Goal: Task Accomplishment & Management: Complete application form

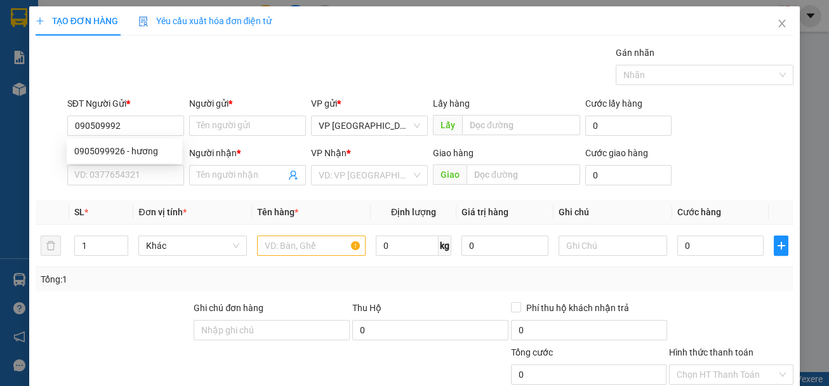
type input "0905099926"
click at [154, 156] on div "0905099926 - hương" at bounding box center [124, 151] width 100 height 14
type input "hương"
type input "0383122535"
type input "HIẾU"
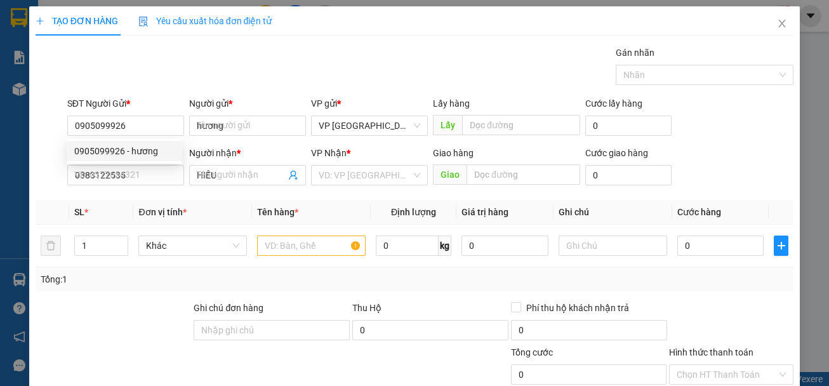
type input "40.000"
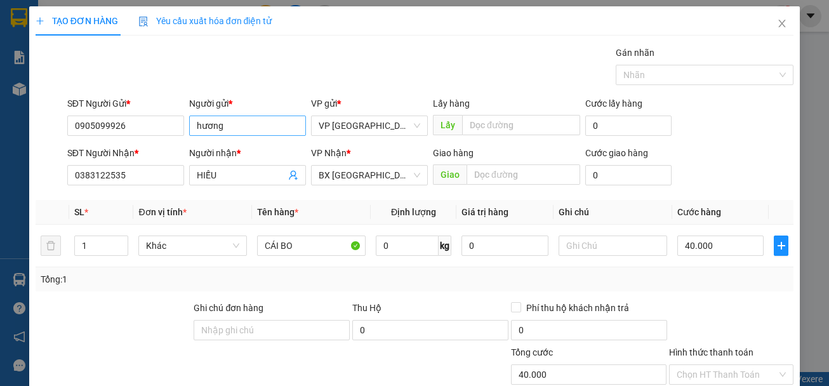
type input "0905099926"
click at [253, 120] on input "hương" at bounding box center [247, 126] width 117 height 20
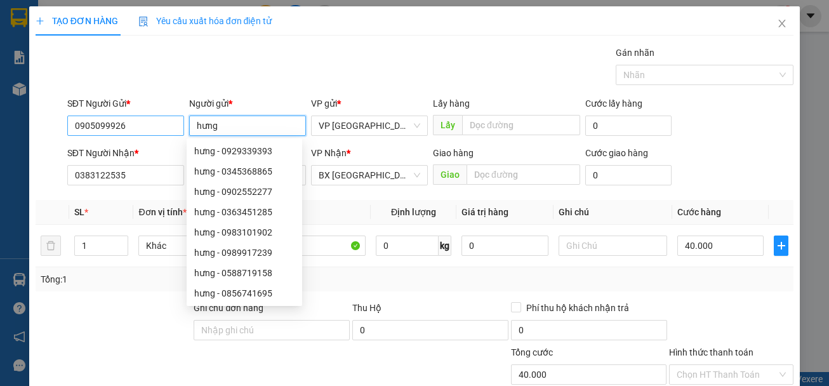
type input "hưng"
click at [158, 130] on input "0905099926" at bounding box center [125, 126] width 117 height 20
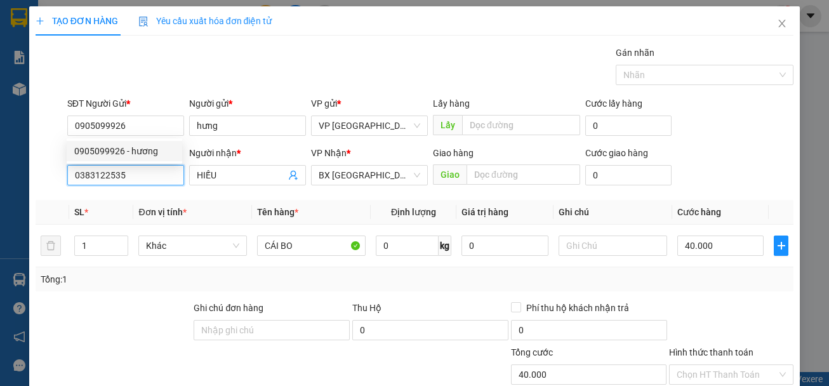
click at [151, 171] on input "0383122535" at bounding box center [125, 175] width 117 height 20
click at [154, 173] on input "0383122535" at bounding box center [125, 175] width 117 height 20
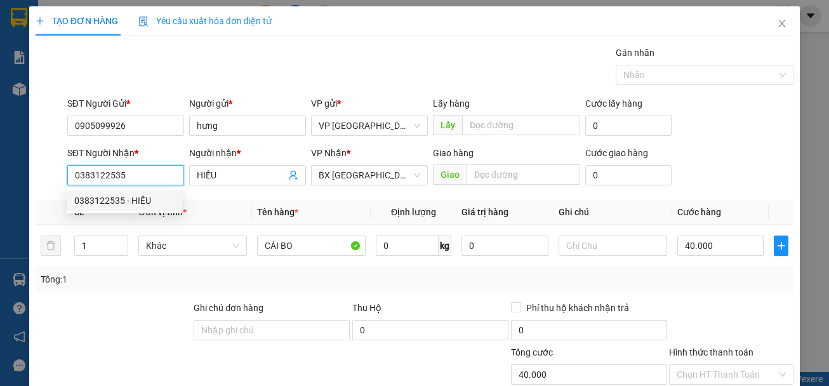
click at [154, 173] on input "0383122535" at bounding box center [125, 175] width 117 height 20
type input "0938359460"
click at [146, 202] on div "0938359460 - sơn" at bounding box center [124, 201] width 100 height 14
type input "sơn"
type input "30.000"
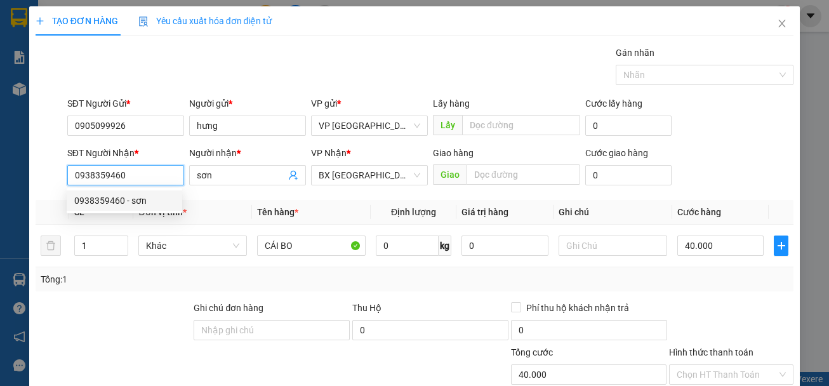
type input "30.000"
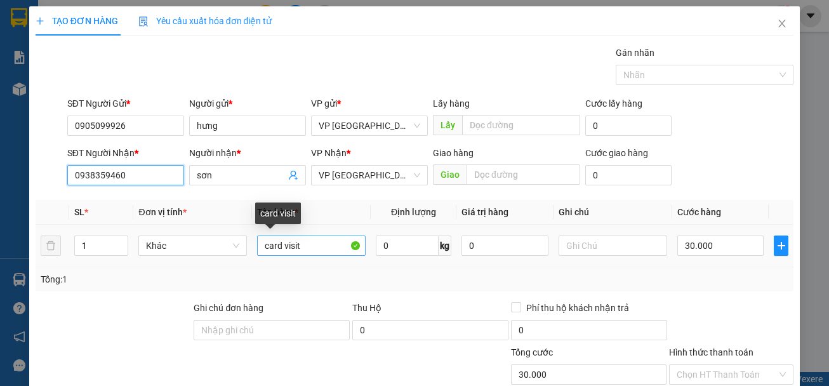
type input "0938359460"
drag, startPoint x: 307, startPoint y: 246, endPoint x: 258, endPoint y: 246, distance: 49.5
click at [258, 246] on input "card visit" at bounding box center [311, 246] width 109 height 20
type input "d"
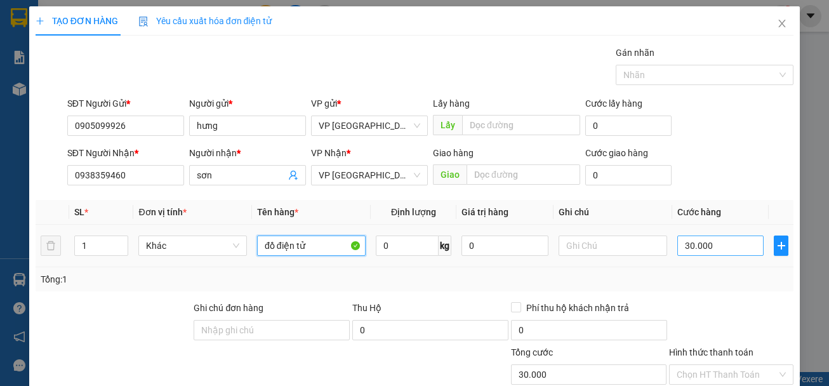
scroll to position [123, 0]
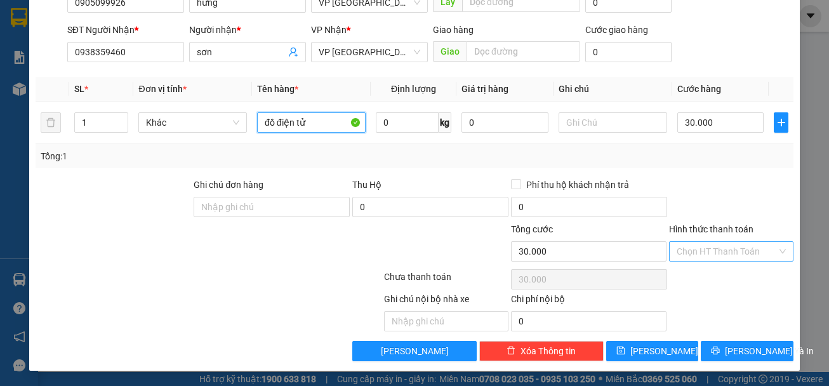
type input "đồ điện tử"
click at [724, 251] on input "Hình thức thanh toán" at bounding box center [727, 251] width 100 height 19
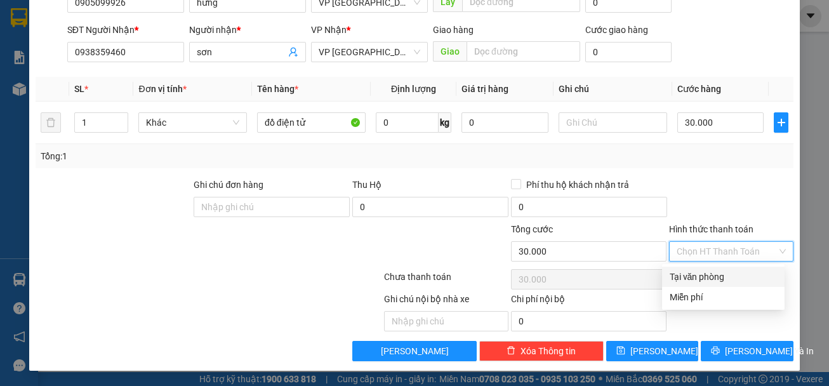
click at [714, 280] on div "Tại văn phòng" at bounding box center [723, 277] width 107 height 14
type input "0"
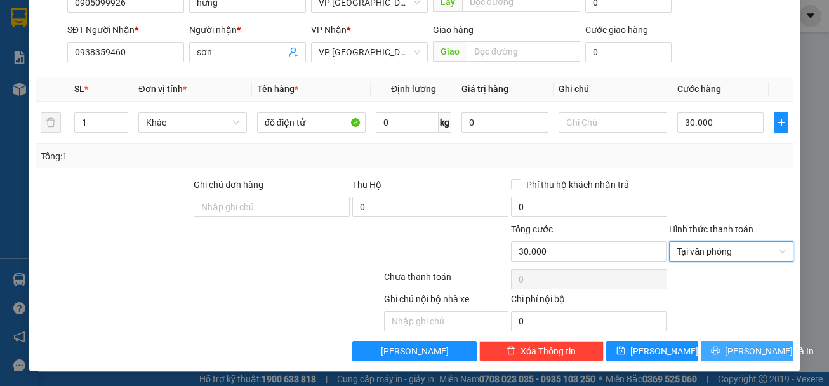
click at [749, 353] on span "[PERSON_NAME] và In" at bounding box center [769, 351] width 89 height 14
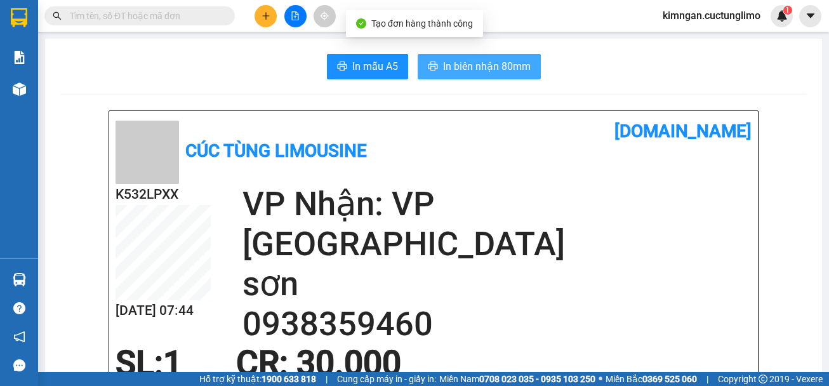
click at [456, 67] on span "In biên nhận 80mm" at bounding box center [487, 66] width 88 height 16
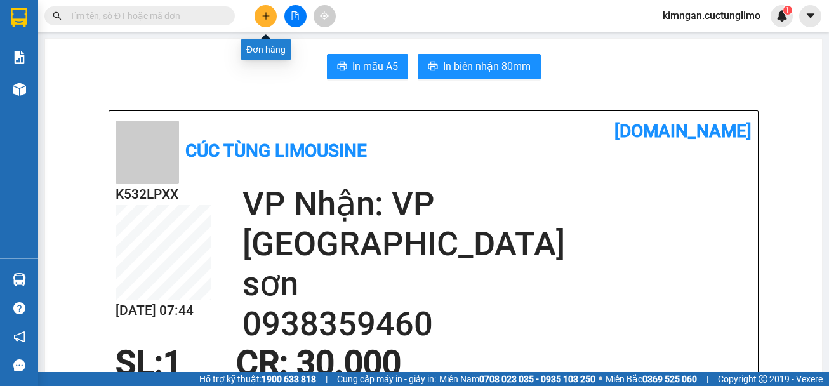
click at [265, 11] on button at bounding box center [266, 16] width 22 height 22
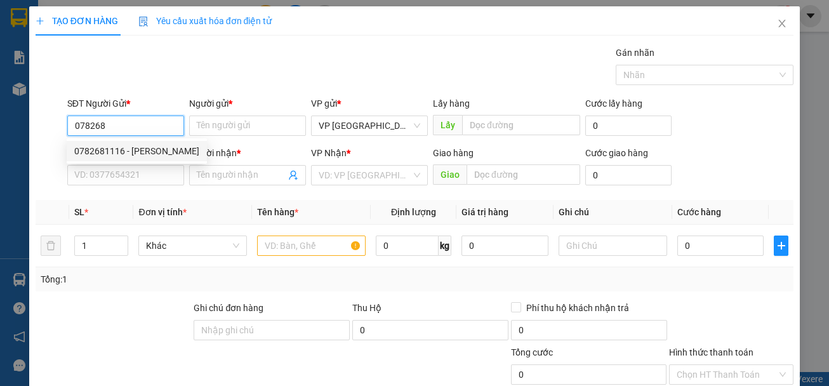
click at [160, 150] on div "0782681116 - [PERSON_NAME]" at bounding box center [136, 151] width 125 height 14
type input "0782681116"
type input "anh [PERSON_NAME]"
type input "0932834046"
type input "nam"
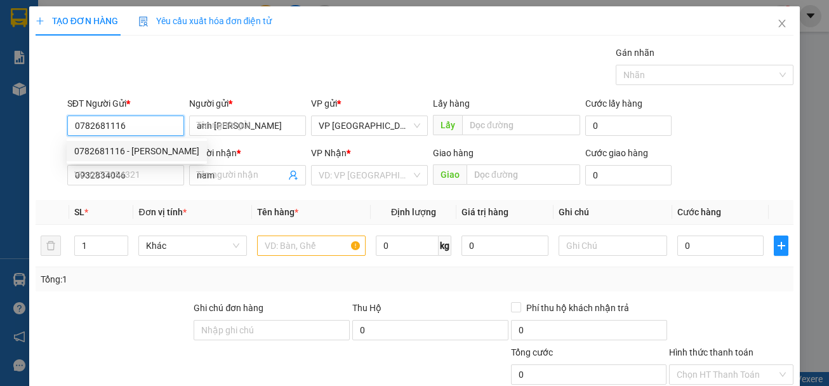
type input "30.000"
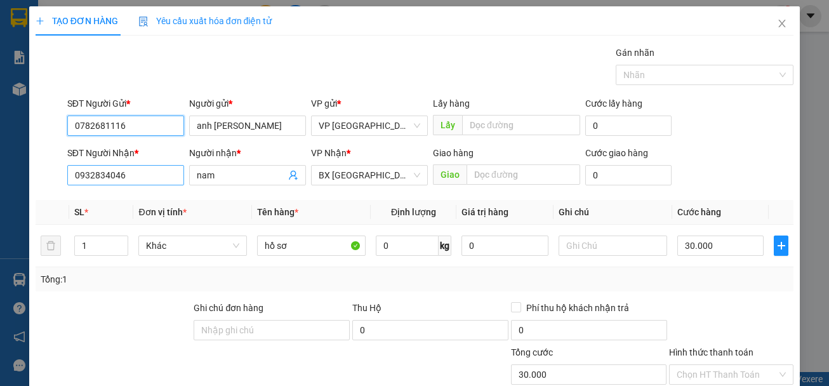
type input "0782681116"
click at [142, 175] on input "0932834046" at bounding box center [125, 175] width 117 height 20
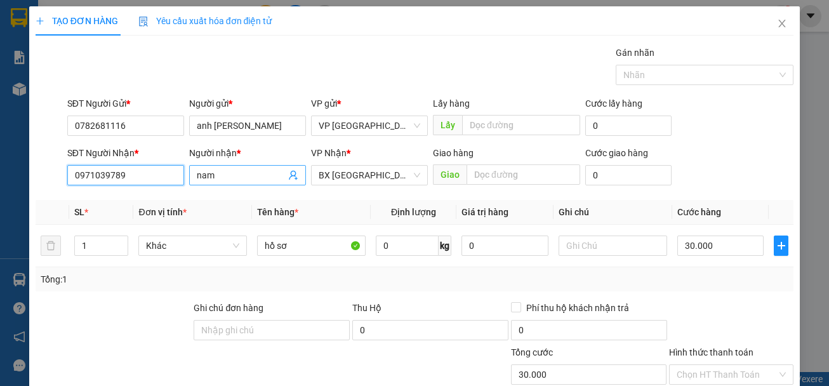
type input "0971039789"
click at [224, 177] on input "nam" at bounding box center [241, 175] width 89 height 14
click at [222, 177] on input "nam" at bounding box center [241, 175] width 89 height 14
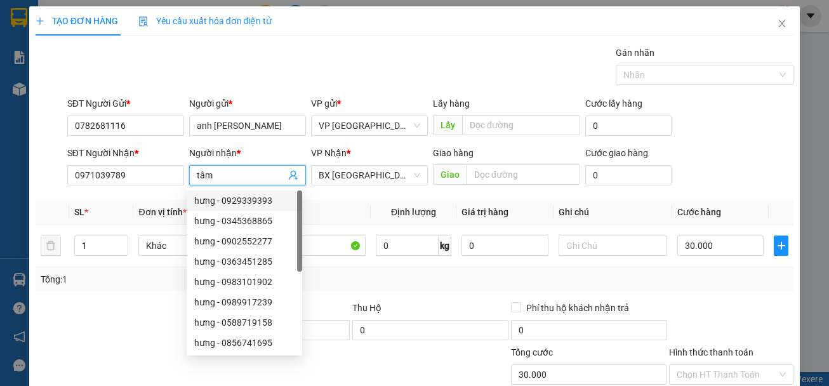
type input "tâm"
click at [354, 202] on th "Tên hàng *" at bounding box center [311, 212] width 119 height 25
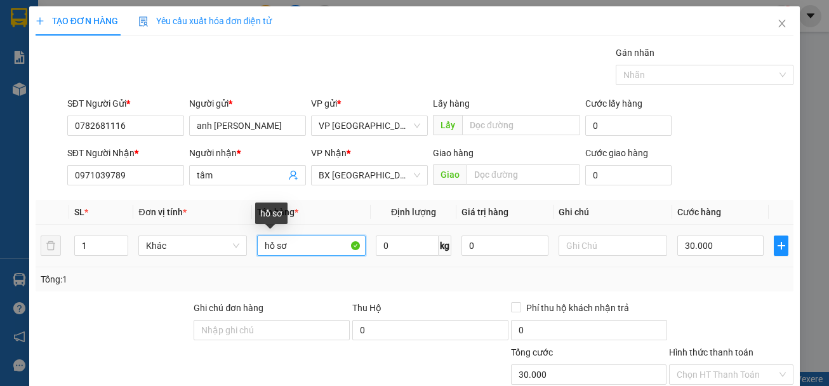
click at [309, 244] on input "hồ sơ" at bounding box center [311, 246] width 109 height 20
type input "1"
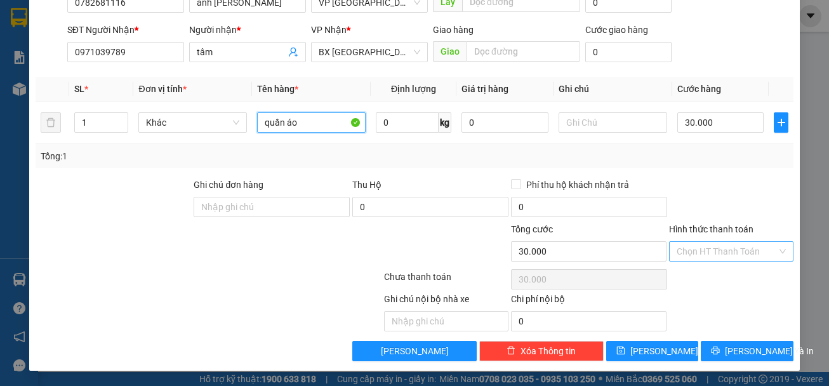
type input "quần áo"
click at [731, 246] on input "Hình thức thanh toán" at bounding box center [727, 251] width 100 height 19
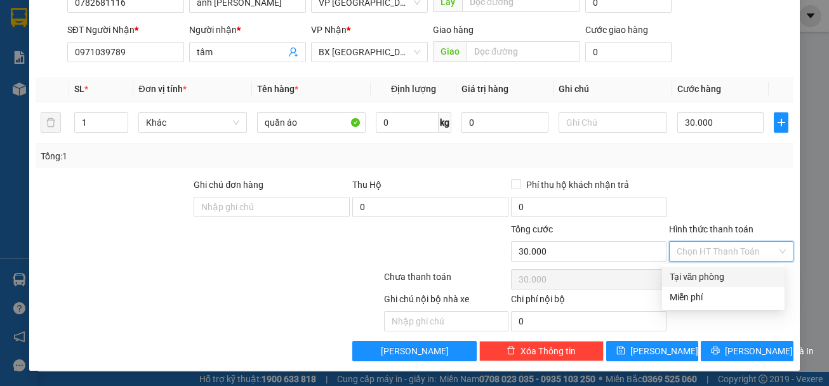
click at [743, 281] on div "Tại văn phòng" at bounding box center [723, 277] width 107 height 14
type input "0"
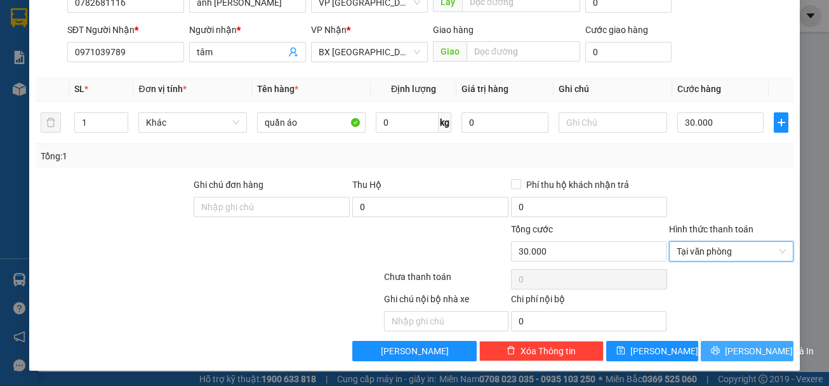
click at [756, 350] on span "[PERSON_NAME] và In" at bounding box center [769, 351] width 89 height 14
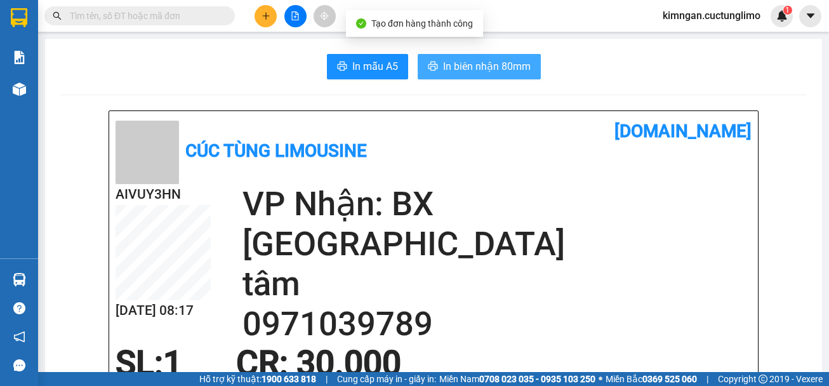
click at [477, 63] on span "In biên nhận 80mm" at bounding box center [487, 66] width 88 height 16
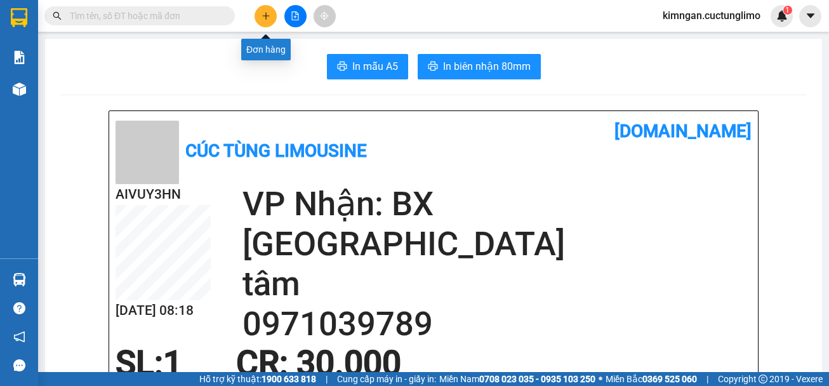
click at [273, 18] on button at bounding box center [266, 16] width 22 height 22
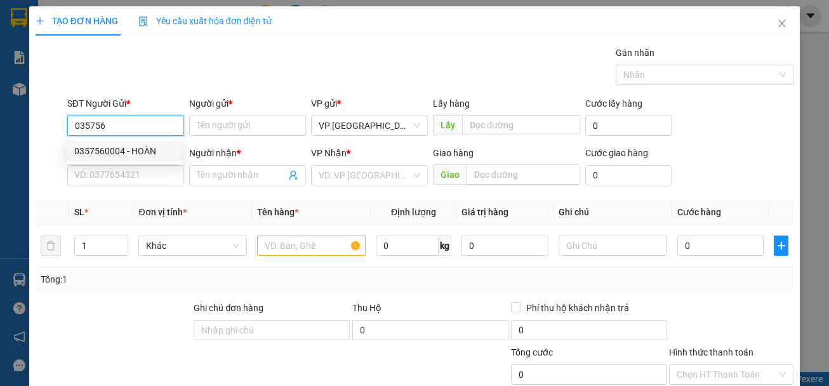
click at [153, 152] on div "0357560004 - HOÀN" at bounding box center [124, 151] width 100 height 14
type input "0357560004"
type input "HOÀN"
type input "0852493456"
type input "cường"
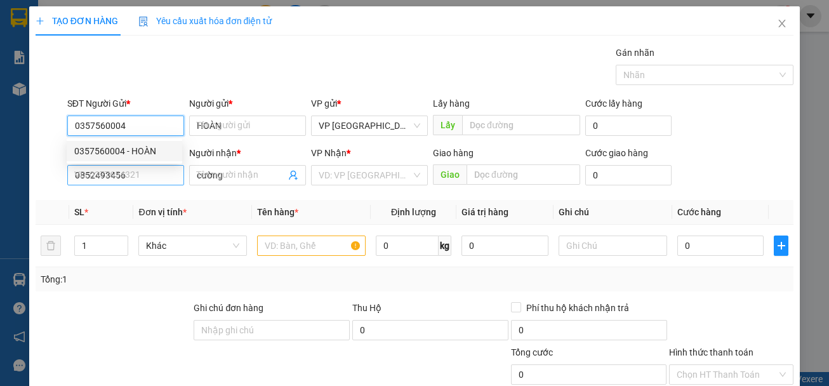
type input "80.000"
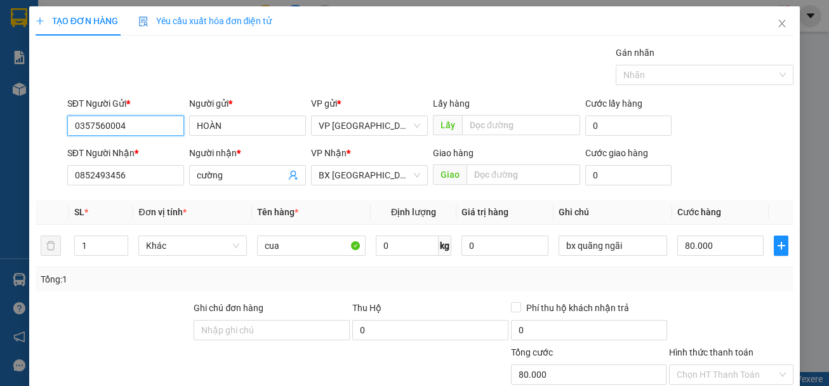
scroll to position [123, 0]
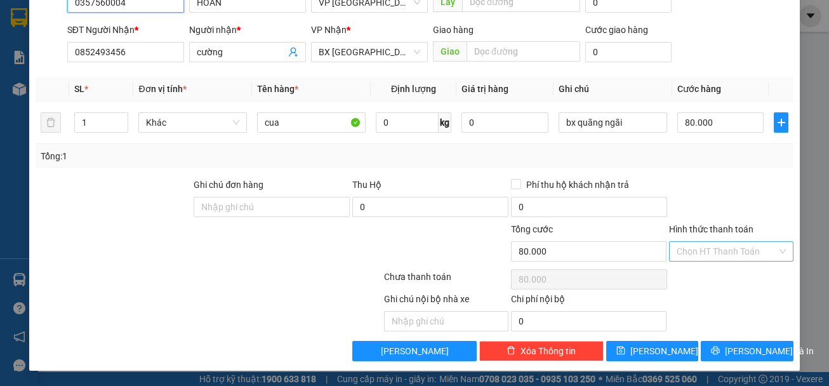
type input "0357560004"
click at [724, 253] on input "Hình thức thanh toán" at bounding box center [727, 251] width 100 height 19
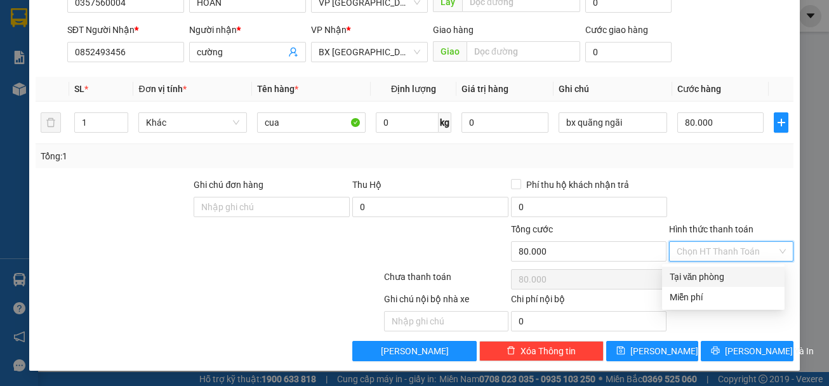
click at [734, 277] on div "Tại văn phòng" at bounding box center [723, 277] width 107 height 14
type input "0"
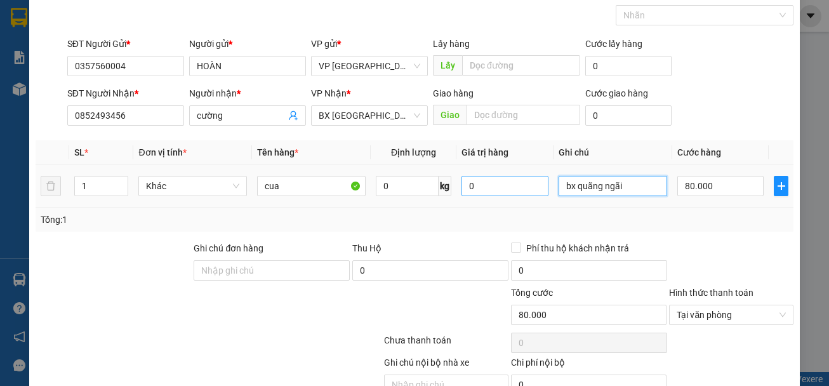
drag, startPoint x: 633, startPoint y: 183, endPoint x: 471, endPoint y: 181, distance: 161.9
click at [471, 181] on tr "1 Khác cua 0 kg 0 bx quãng ngãi 80.000" at bounding box center [415, 186] width 759 height 43
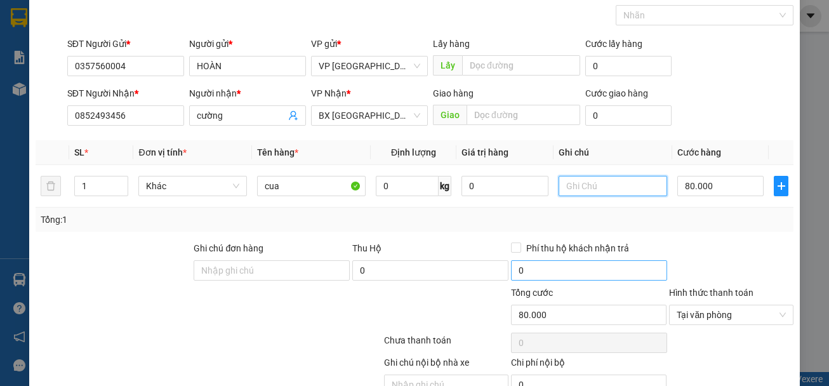
scroll to position [123, 0]
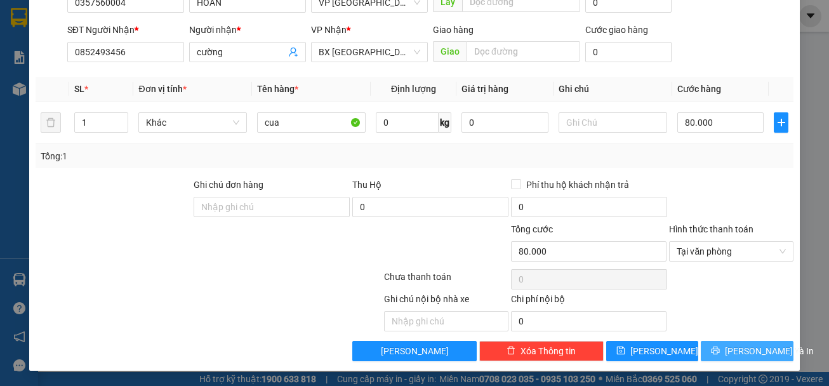
click at [733, 350] on span "[PERSON_NAME] và In" at bounding box center [769, 351] width 89 height 14
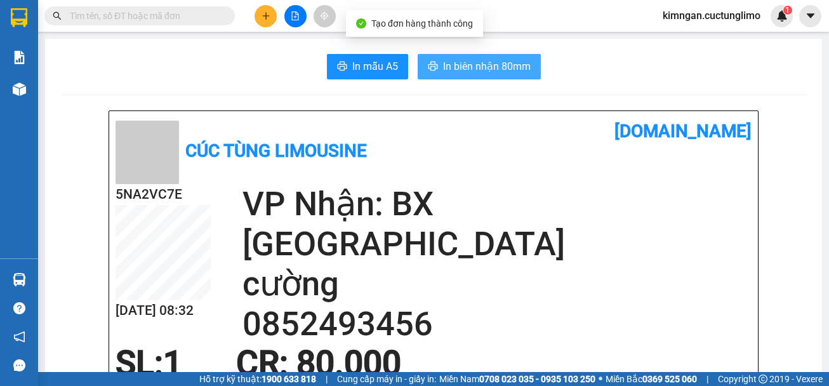
click at [483, 76] on button "In biên nhận 80mm" at bounding box center [479, 66] width 123 height 25
